Goal: Navigation & Orientation: Find specific page/section

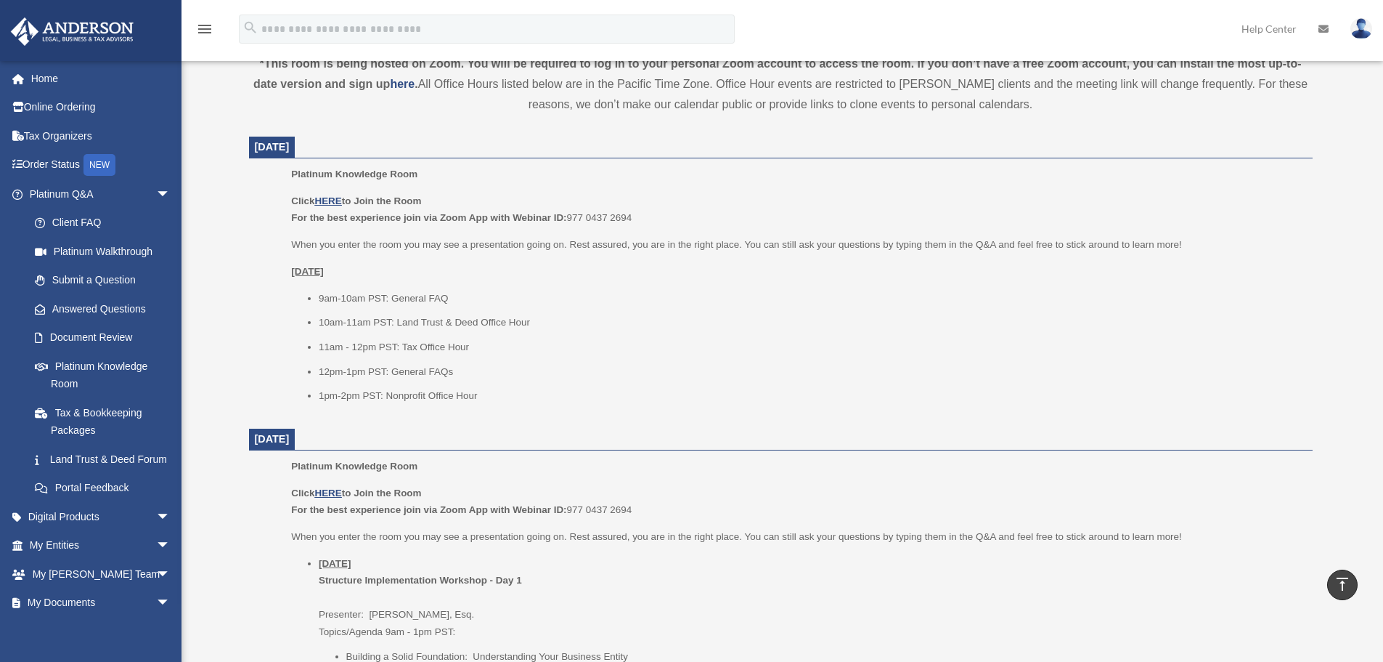
scroll to position [363, 0]
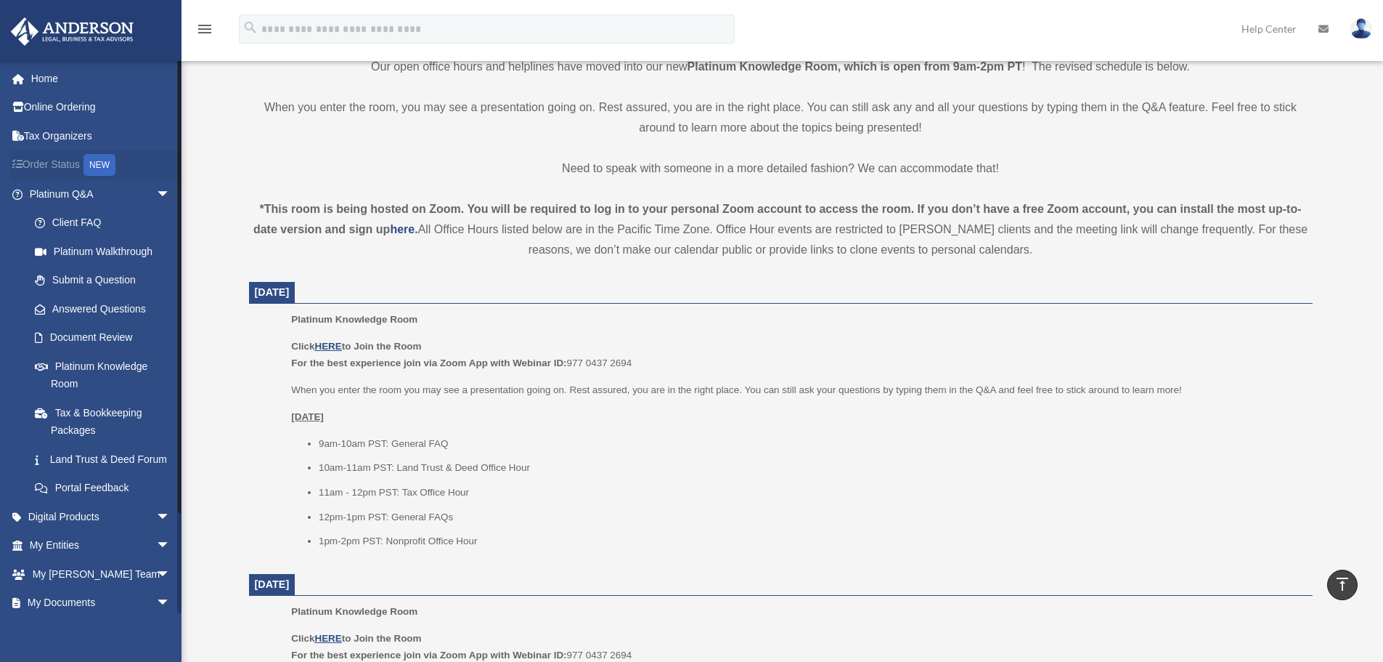
drag, startPoint x: 54, startPoint y: 160, endPoint x: 94, endPoint y: 172, distance: 41.8
click at [54, 160] on link "Order Status NEW" at bounding box center [101, 165] width 182 height 30
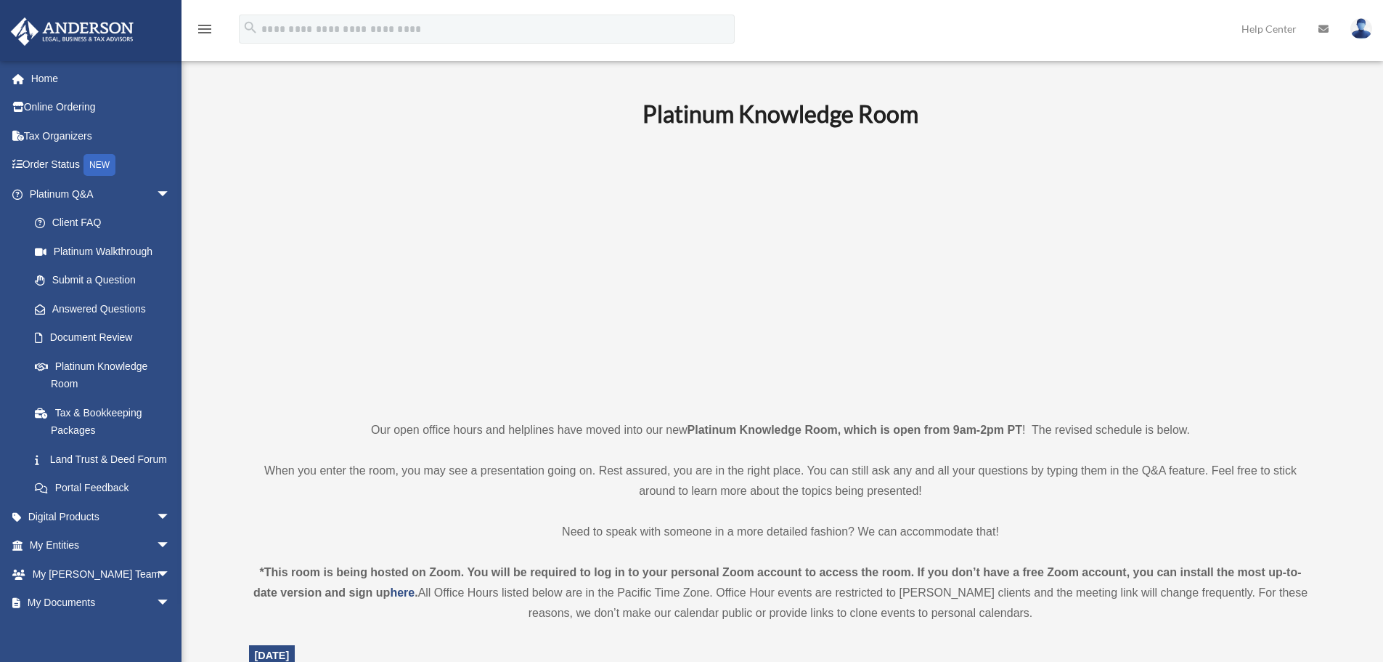
scroll to position [363, 0]
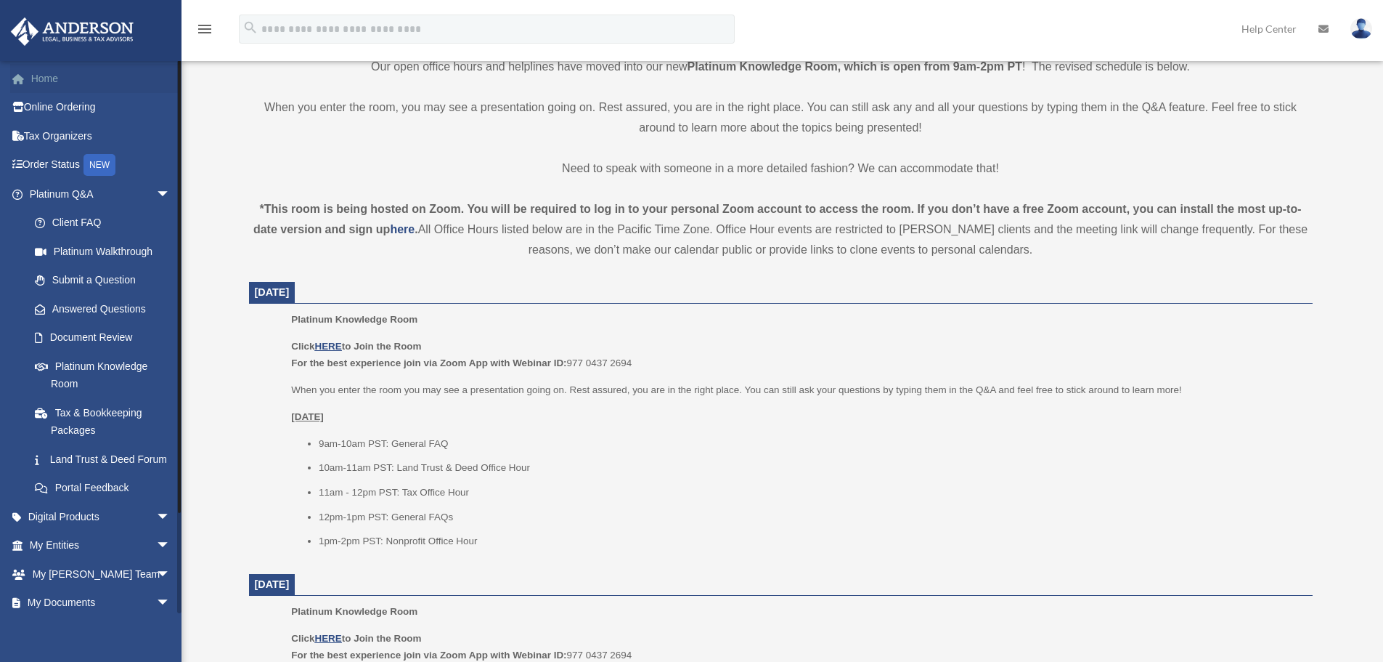
click at [109, 73] on link "Home" at bounding box center [101, 78] width 182 height 29
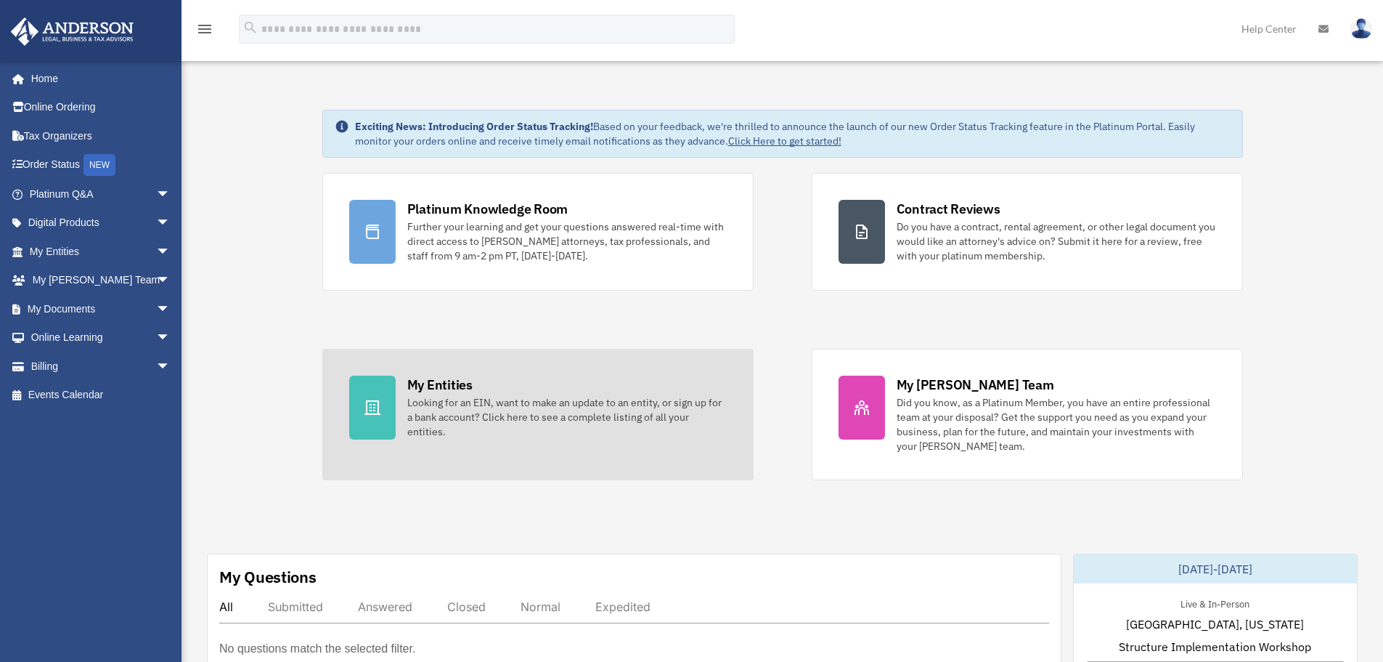
click at [550, 421] on div "Looking for an EIN, want to make an update to an entity, or sign up for a bank …" at bounding box center [567, 417] width 320 height 44
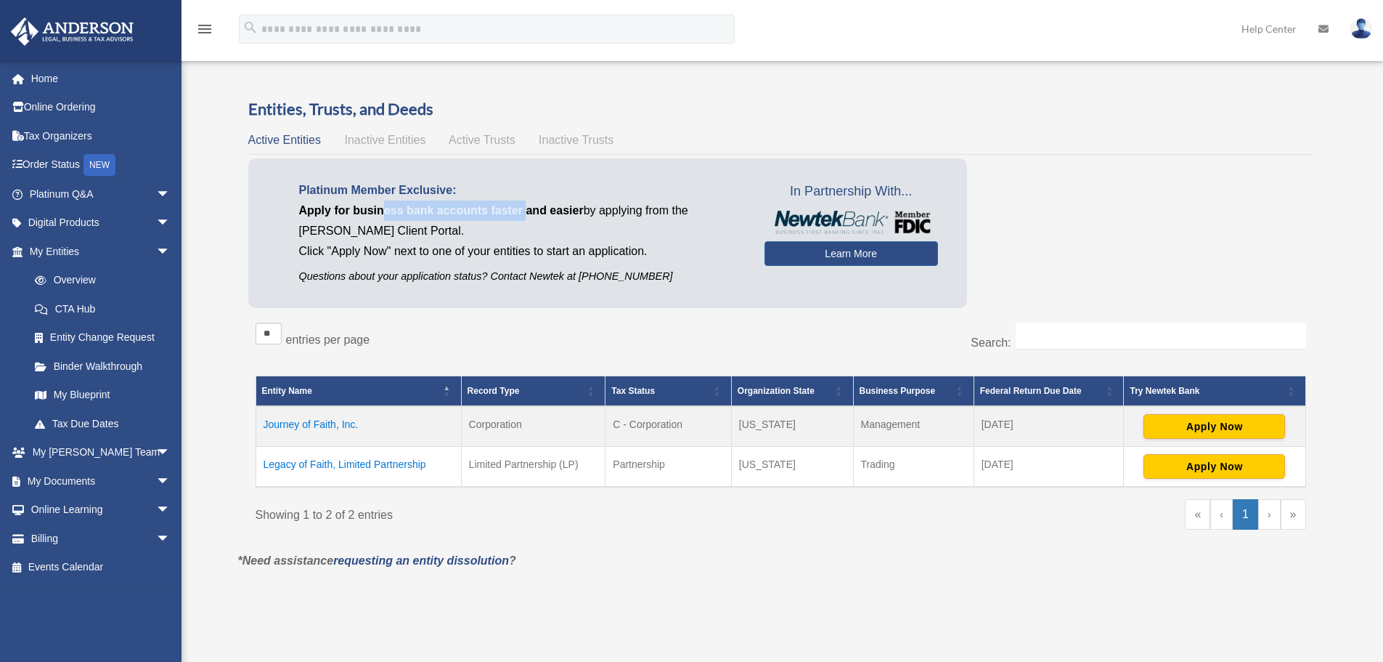
drag, startPoint x: 383, startPoint y: 211, endPoint x: 525, endPoint y: 211, distance: 141.6
click at [525, 211] on span "Apply for business bank accounts faster and easier" at bounding box center [441, 210] width 285 height 12
click at [540, 254] on p "Click "Apply Now" next to one of your entities to start an application." at bounding box center [521, 251] width 444 height 20
click at [70, 255] on link "My Entities arrow_drop_down" at bounding box center [101, 251] width 182 height 29
click at [78, 285] on link "Overview" at bounding box center [106, 280] width 172 height 29
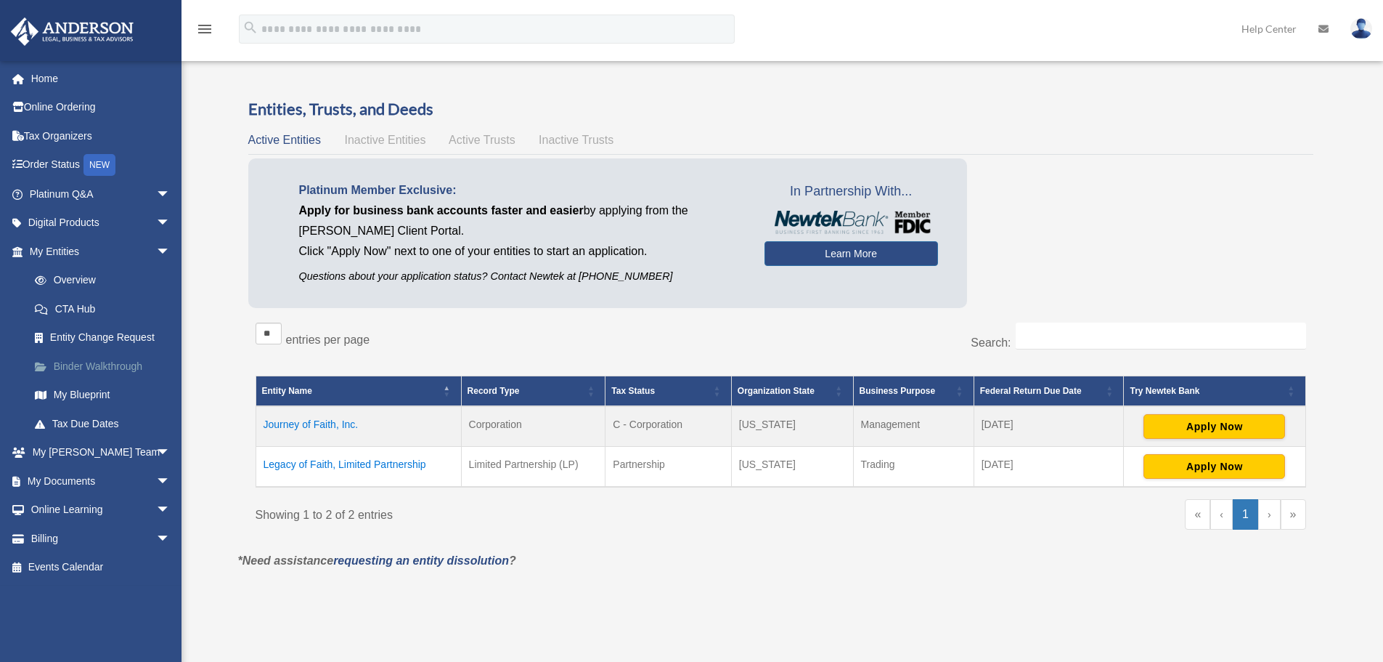
click at [90, 359] on link "Binder Walkthrough" at bounding box center [106, 365] width 172 height 29
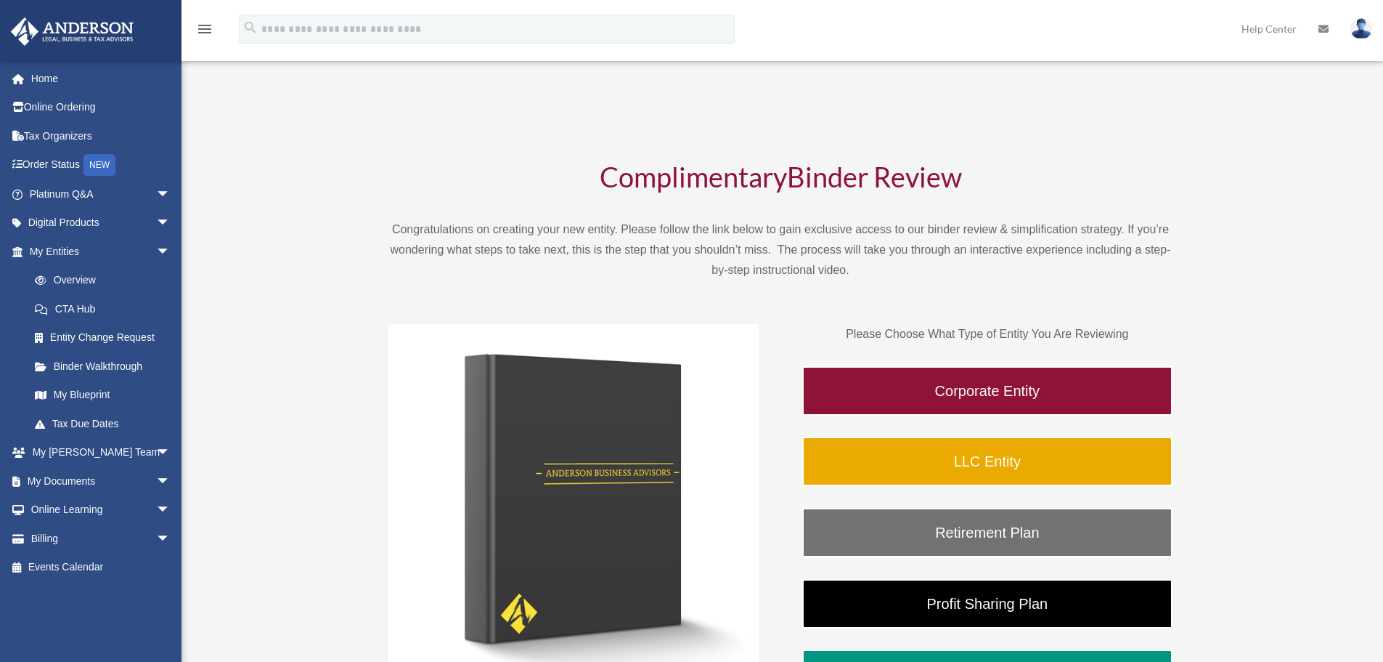
scroll to position [73, 0]
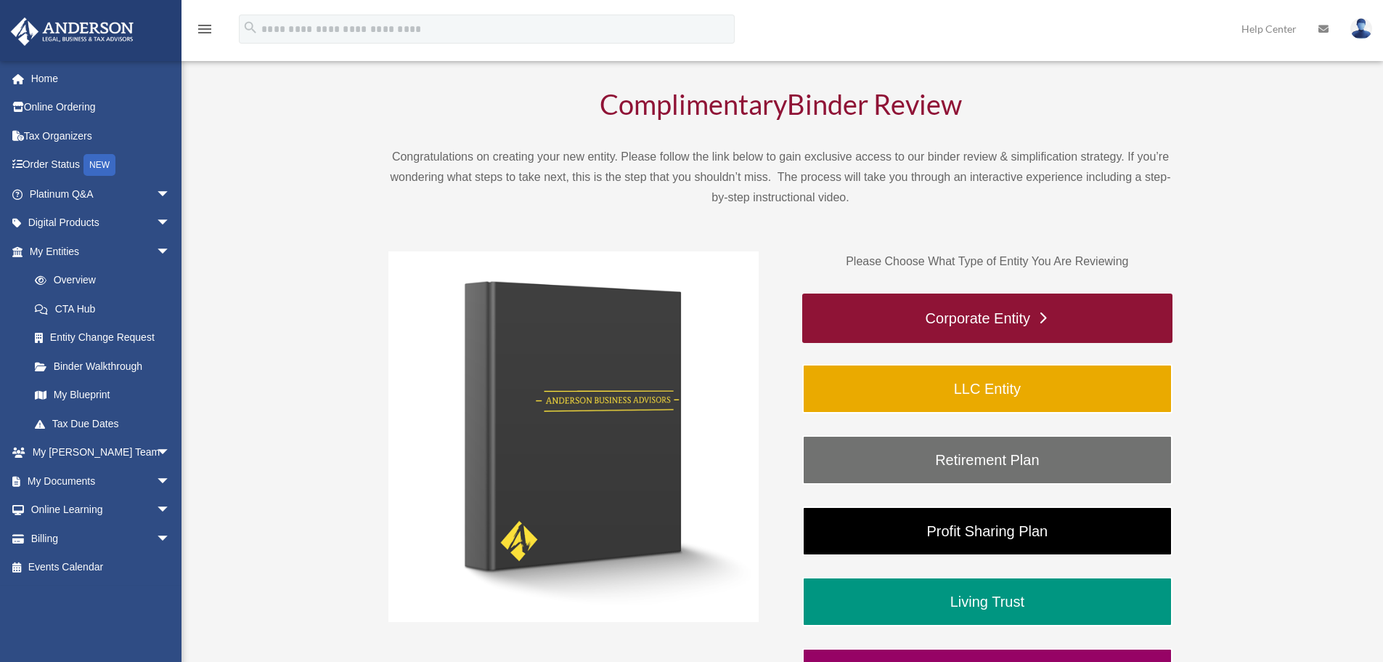
click at [1050, 325] on link "Corporate Entity" at bounding box center [987, 317] width 370 height 49
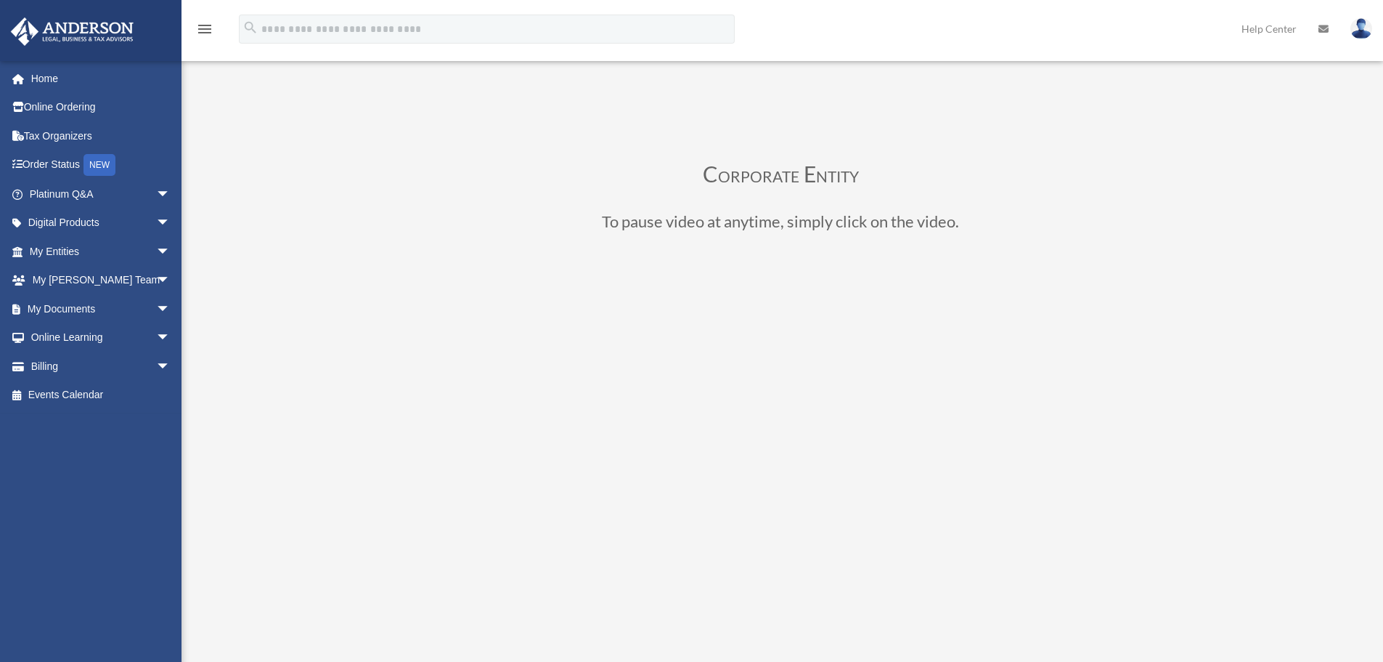
scroll to position [218, 0]
